Goal: Task Accomplishment & Management: Complete application form

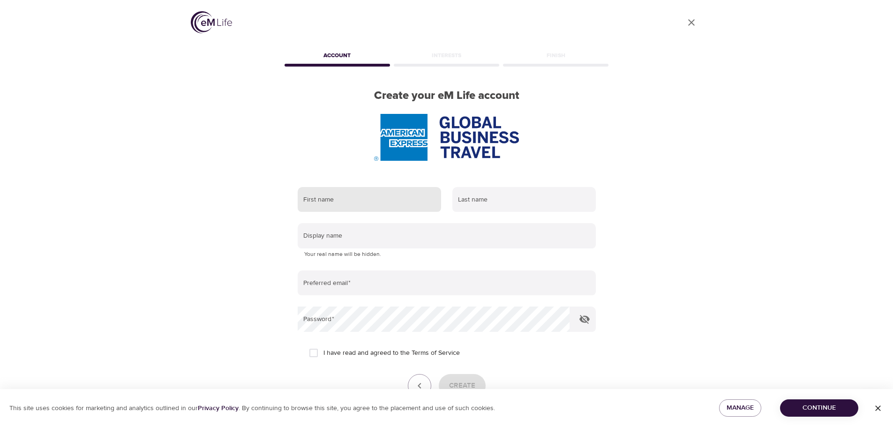
click at [330, 194] on input "text" at bounding box center [370, 199] width 144 height 25
type input "[PERSON_NAME]"
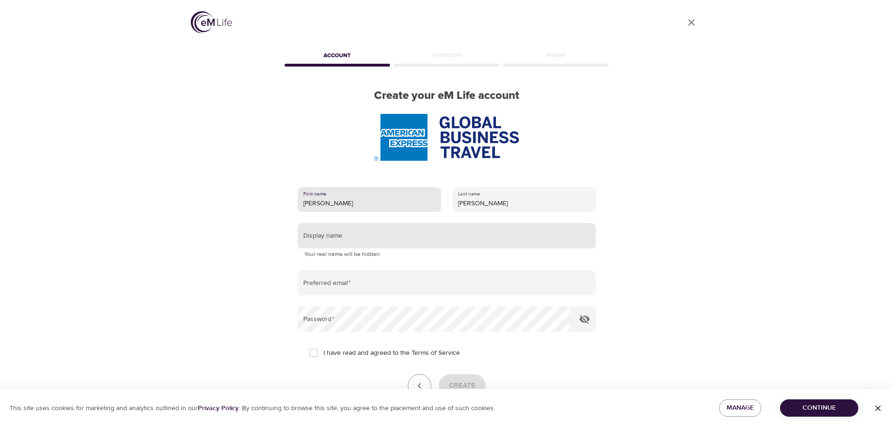
type input "[PERSON_NAME]"
click at [331, 243] on input "text" at bounding box center [447, 235] width 298 height 25
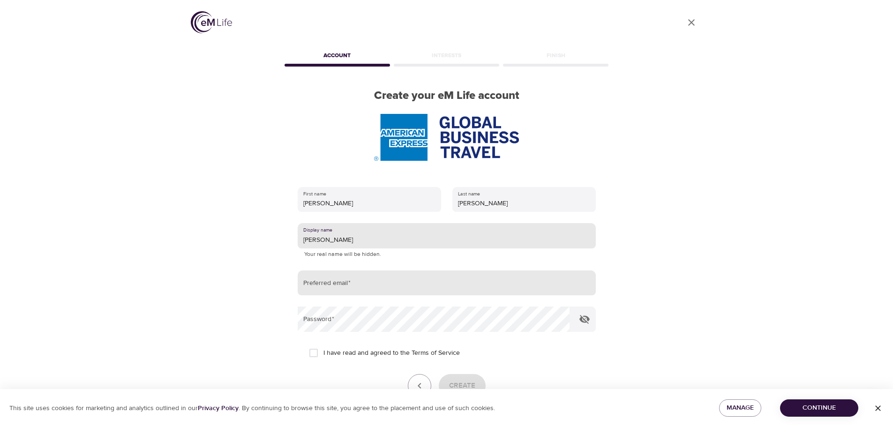
type input "[PERSON_NAME]"
click at [375, 284] on input "email" at bounding box center [447, 283] width 298 height 25
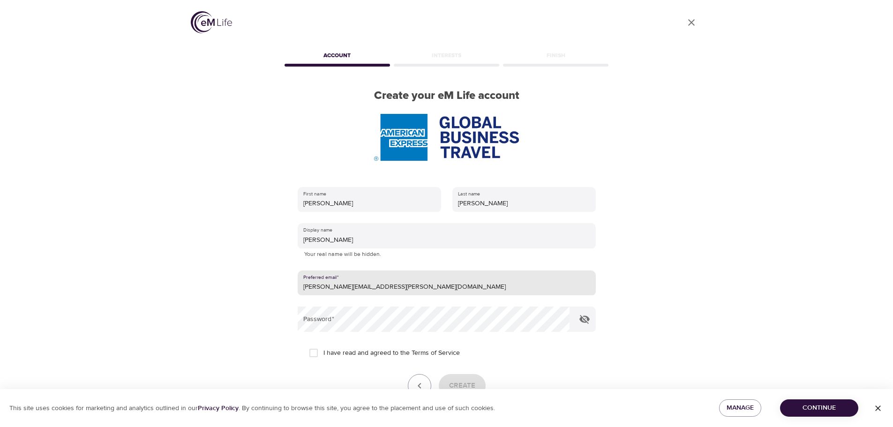
type input "[PERSON_NAME][EMAIL_ADDRESS][PERSON_NAME][DOMAIN_NAME]"
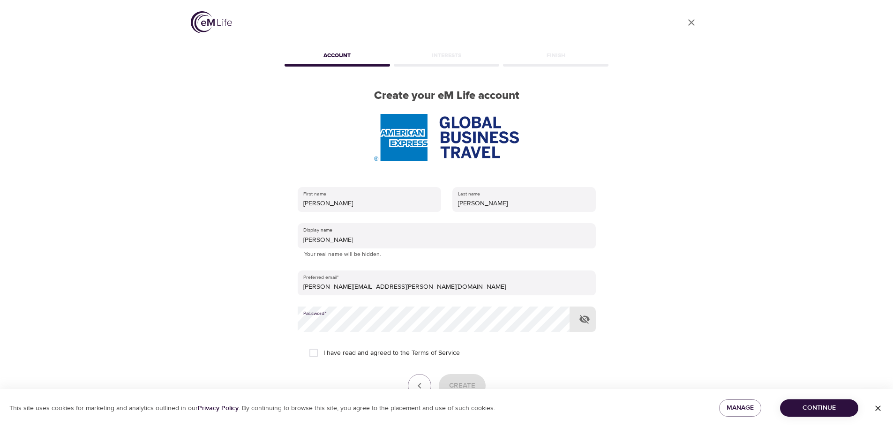
click at [584, 320] on icon "button" at bounding box center [585, 319] width 10 height 9
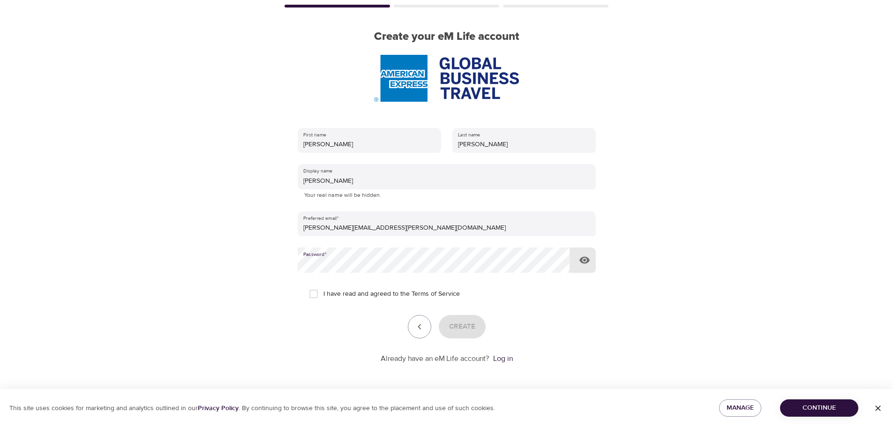
scroll to position [60, 0]
click at [313, 293] on input "I have read and agreed to the Terms of Service" at bounding box center [314, 294] width 20 height 20
checkbox input "true"
click at [461, 326] on span "Create" at bounding box center [462, 326] width 26 height 12
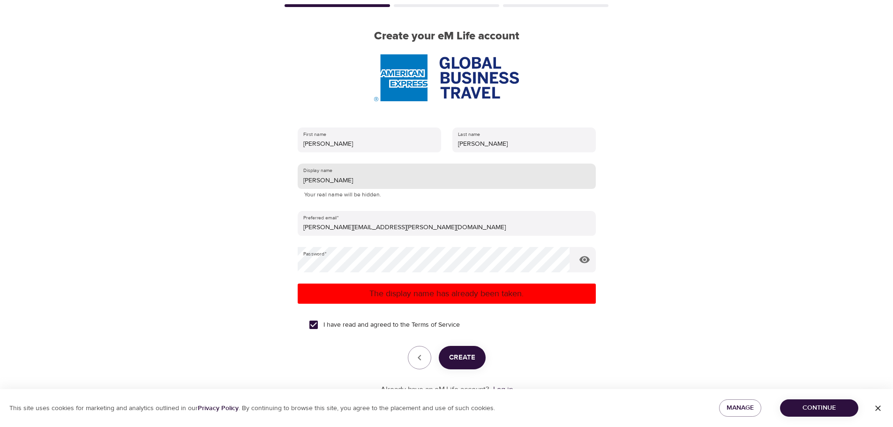
click at [336, 181] on input "[PERSON_NAME]" at bounding box center [447, 176] width 298 height 25
click at [477, 355] on button "Create" at bounding box center [462, 357] width 47 height 23
drag, startPoint x: 359, startPoint y: 179, endPoint x: 286, endPoint y: 176, distance: 73.7
click at [286, 176] on div "First name [PERSON_NAME] Last name [PERSON_NAME] Display name Jenny2 Your real …" at bounding box center [447, 262] width 328 height 298
type input "J7nny"
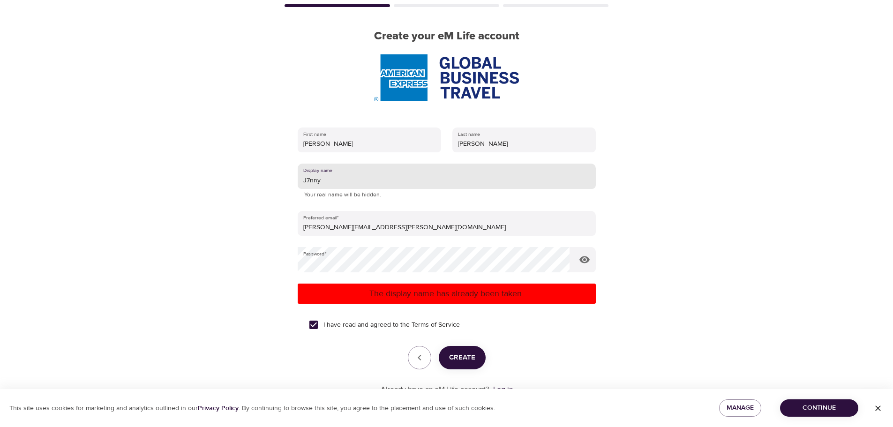
click at [474, 354] on span "Create" at bounding box center [462, 358] width 26 height 12
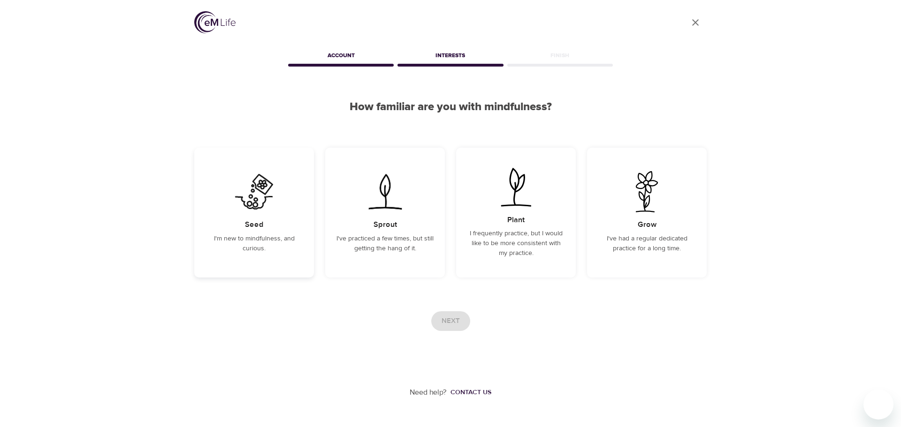
click at [259, 240] on p "I'm new to mindfulness, and curious." at bounding box center [253, 244] width 97 height 20
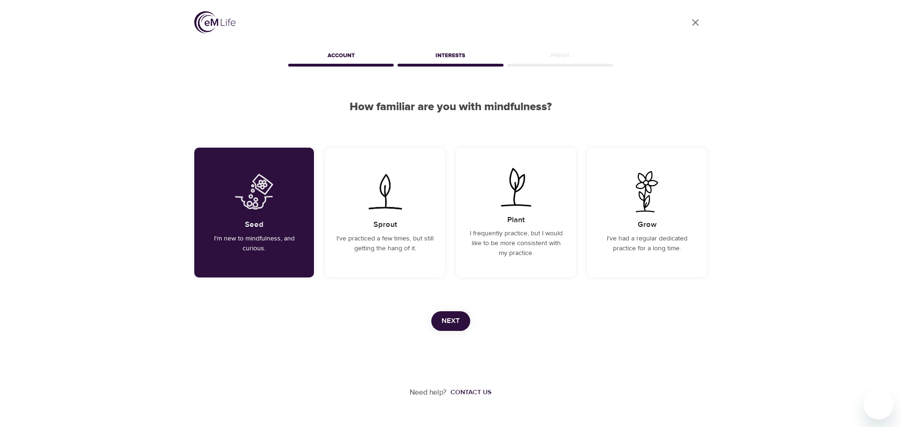
click at [447, 325] on span "Next" at bounding box center [450, 321] width 18 height 12
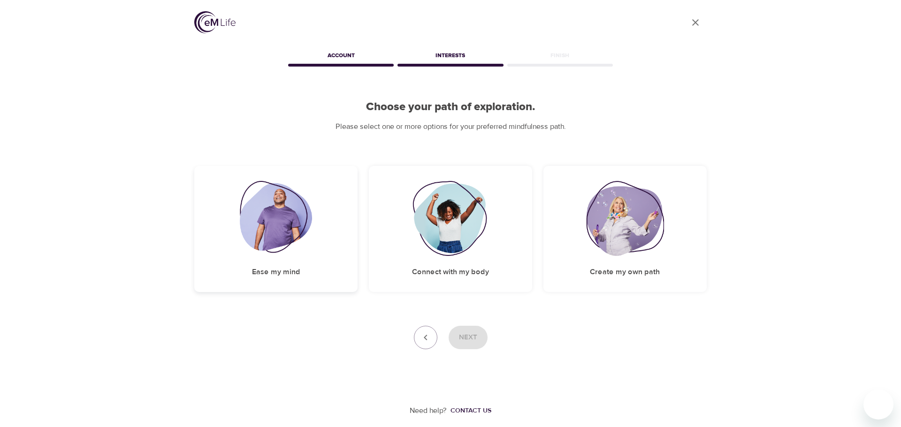
click at [276, 233] on img at bounding box center [276, 218] width 73 height 75
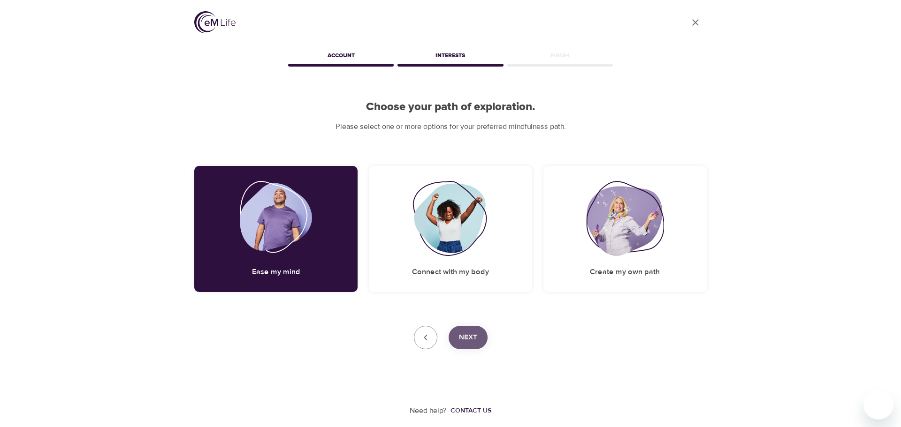
click at [478, 335] on button "Next" at bounding box center [467, 337] width 39 height 23
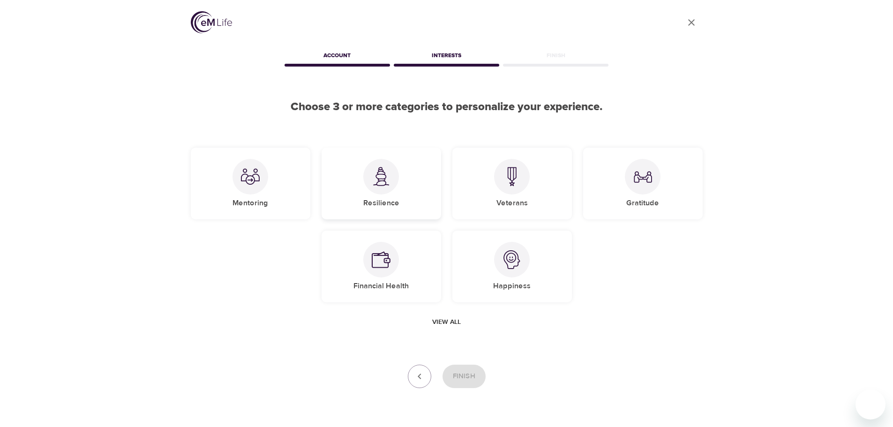
click at [375, 179] on img at bounding box center [381, 176] width 19 height 19
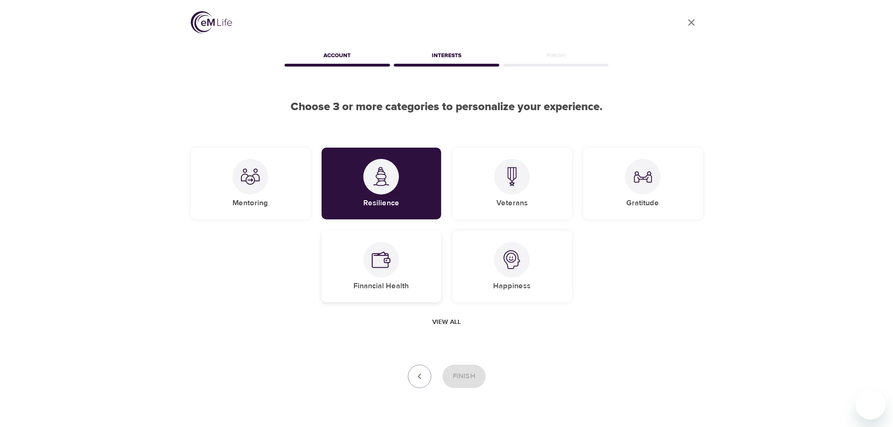
drag, startPoint x: 375, startPoint y: 275, endPoint x: 391, endPoint y: 269, distance: 17.2
click at [382, 272] on div at bounding box center [381, 260] width 36 height 36
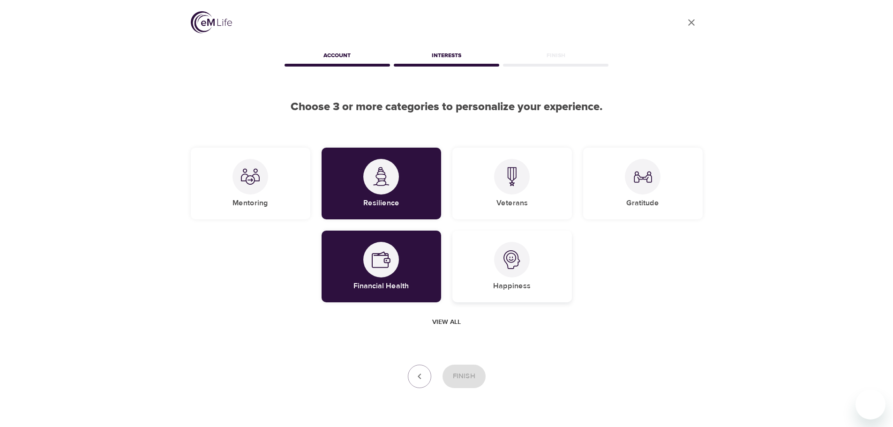
click at [505, 254] on img at bounding box center [512, 259] width 19 height 19
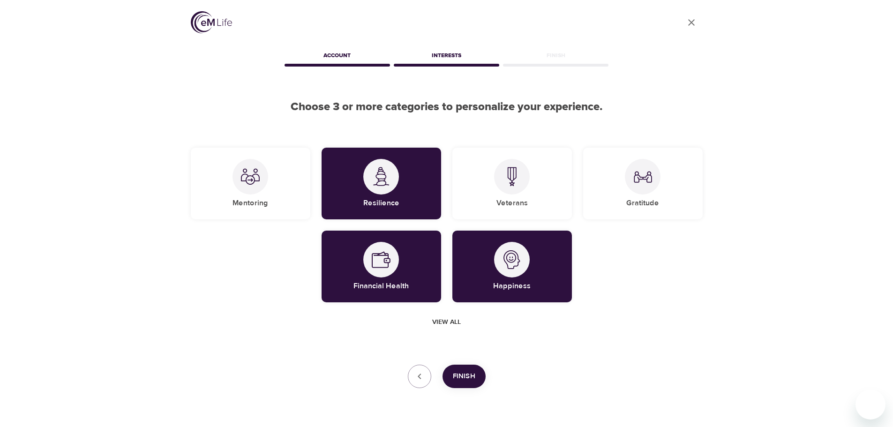
click at [466, 376] on span "Finish" at bounding box center [464, 377] width 23 height 12
